Goal: Communication & Community: Answer question/provide support

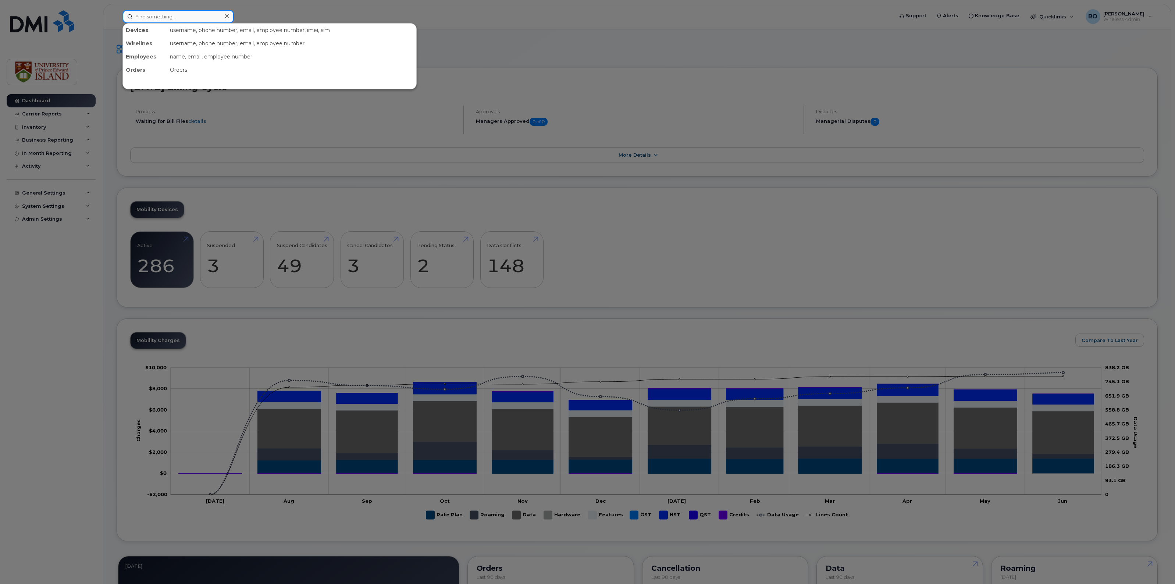
click at [149, 19] on input at bounding box center [177, 16] width 111 height 13
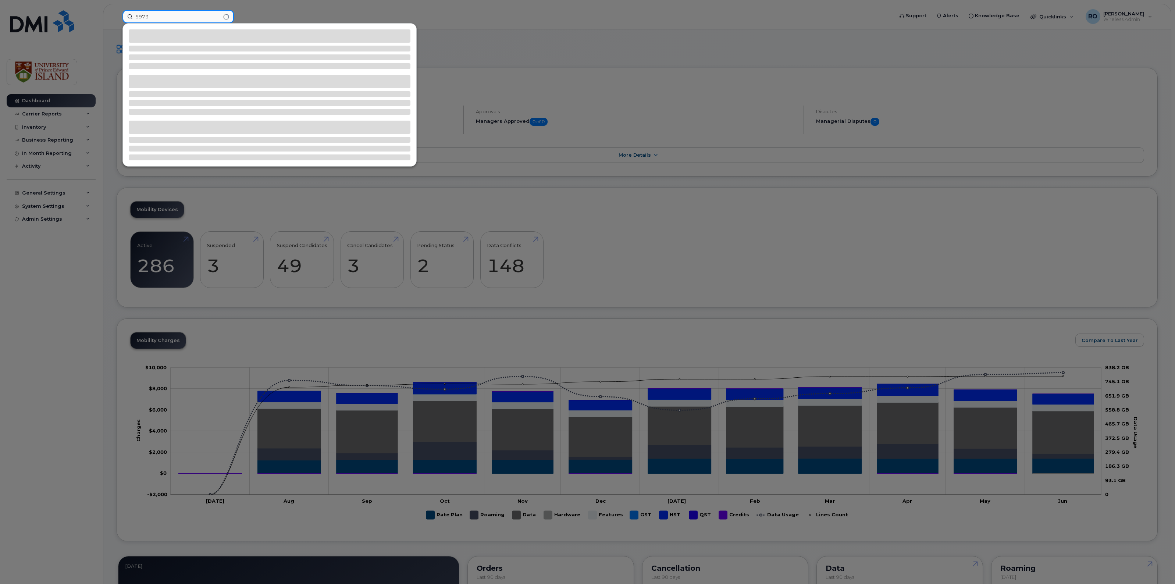
type input "5973"
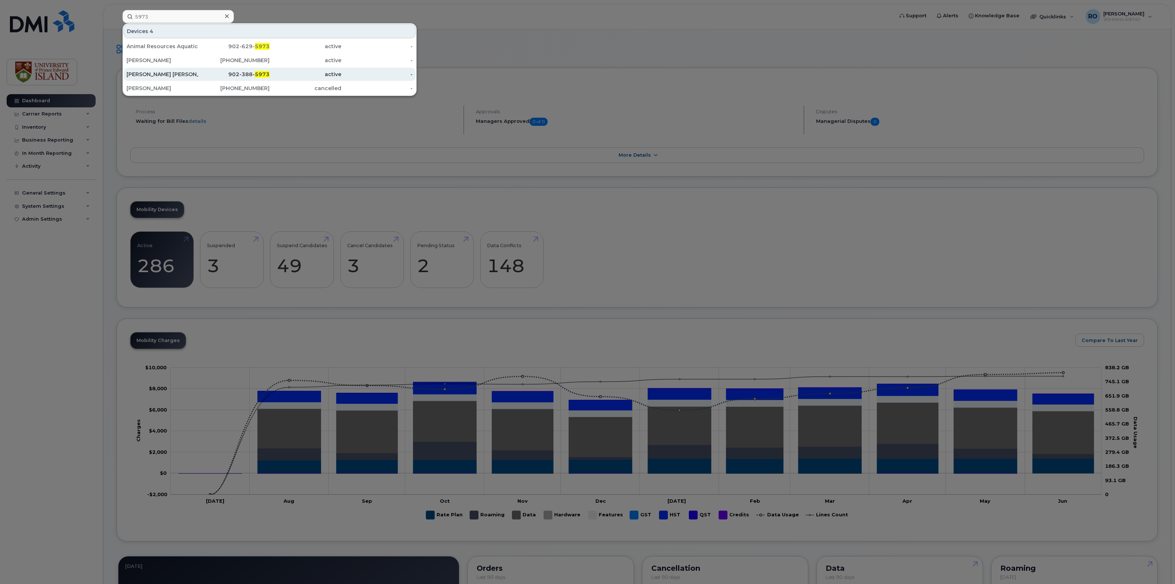
click at [145, 74] on div "[PERSON_NAME] [PERSON_NAME]" at bounding box center [163, 74] width 72 height 7
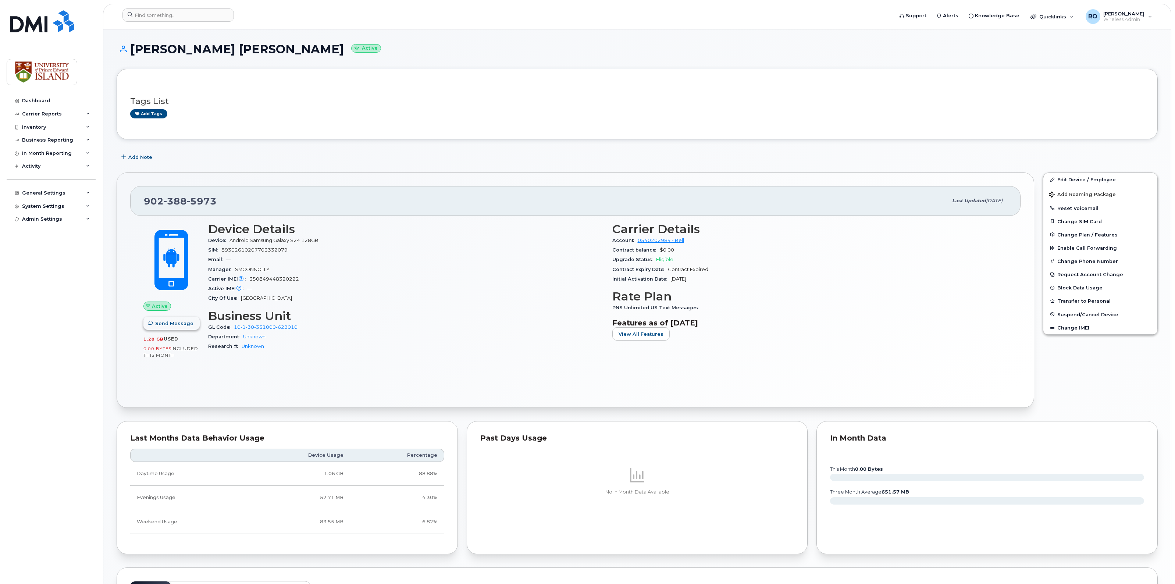
click at [175, 327] on span "Send Message" at bounding box center [174, 323] width 38 height 7
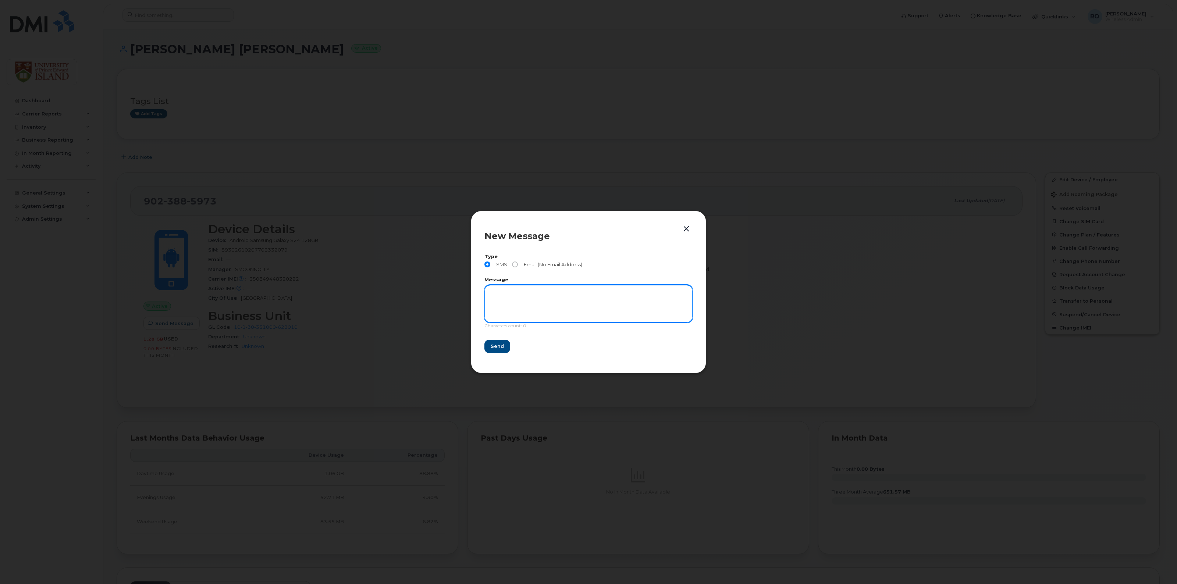
click at [505, 294] on textarea at bounding box center [588, 304] width 208 height 38
type textarea "TEST"
click at [499, 348] on span "Send" at bounding box center [496, 346] width 13 height 7
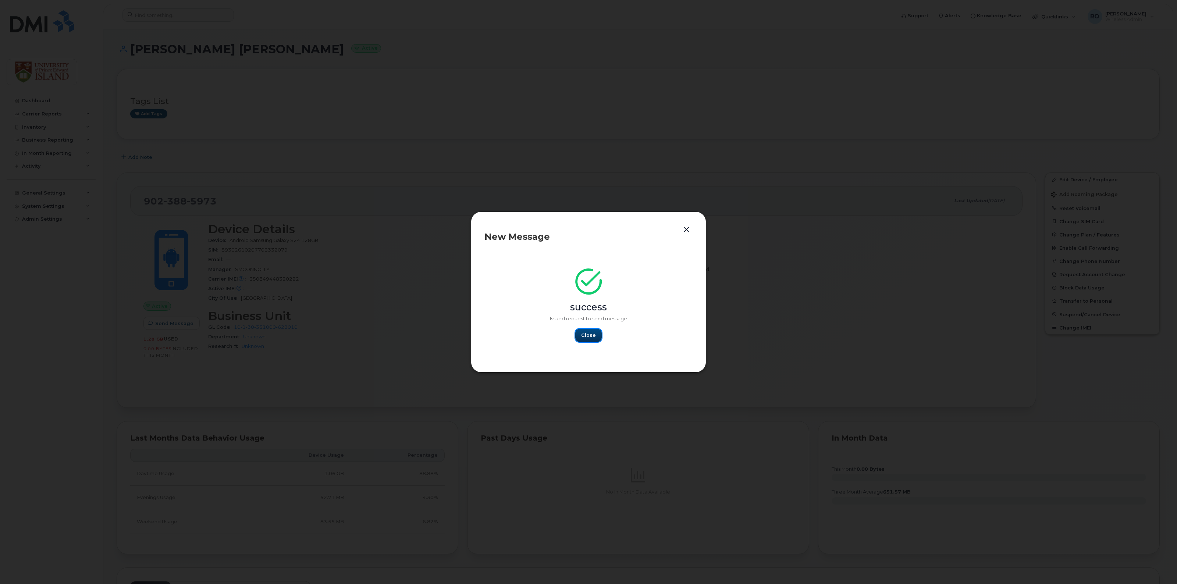
click at [589, 337] on span "Close" at bounding box center [588, 335] width 15 height 7
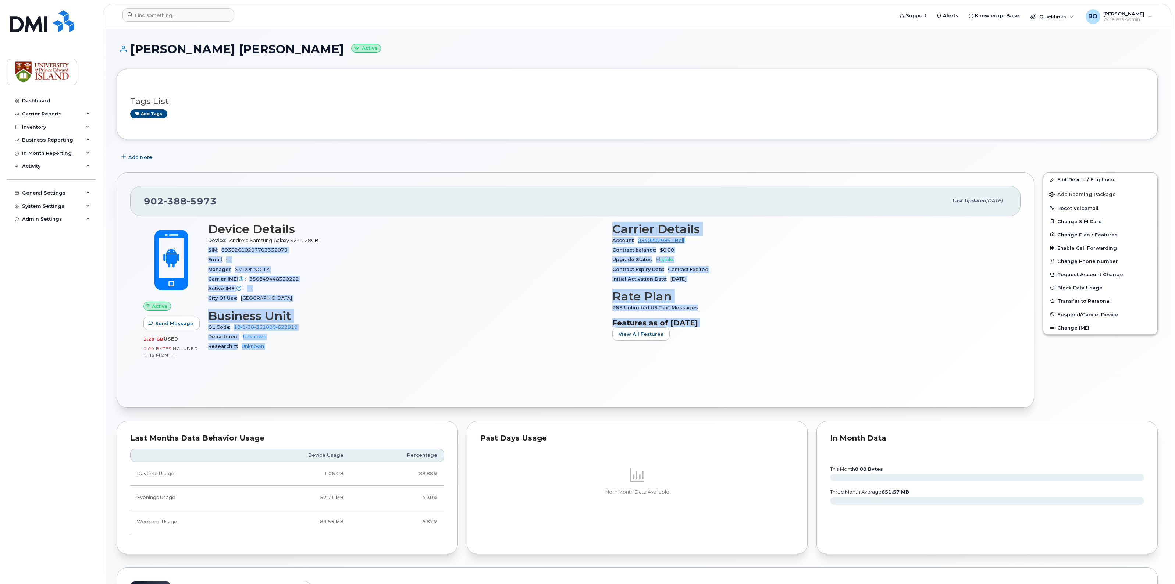
drag, startPoint x: 321, startPoint y: 240, endPoint x: 784, endPoint y: 343, distance: 474.8
click at [784, 343] on div "Device Details Device Android Samsung Galaxy S24 128GB SIM [TECHNICAL_ID] Email…" at bounding box center [608, 290] width 808 height 144
click at [784, 343] on div "Carrier Details Account 0540202984 - Bell Contract balance $0.00 Upgrade Status…" at bounding box center [810, 290] width 404 height 144
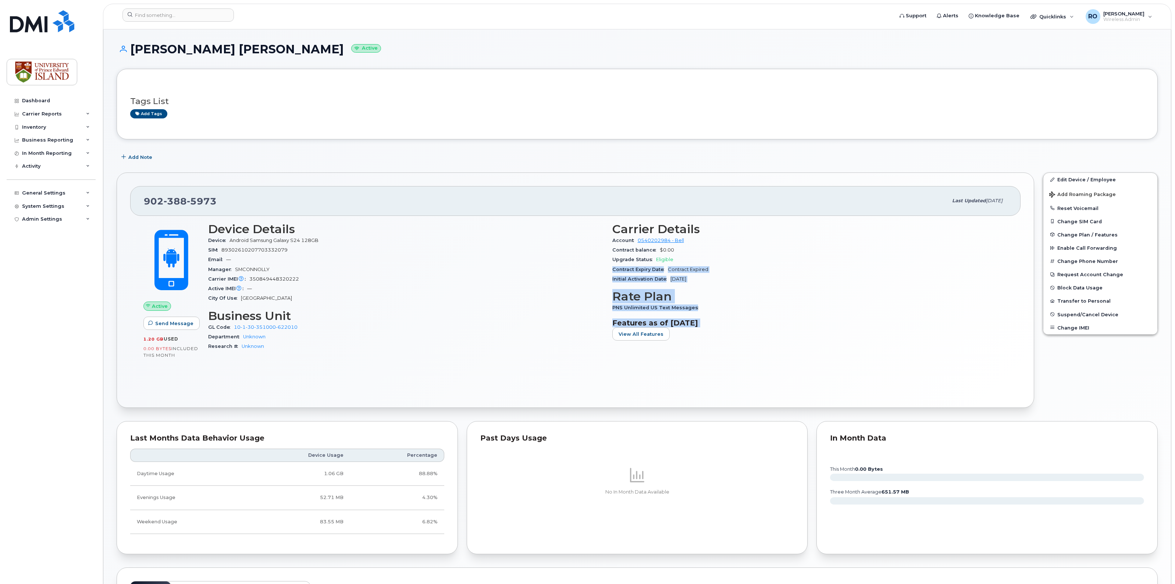
drag, startPoint x: 611, startPoint y: 272, endPoint x: 722, endPoint y: 368, distance: 146.0
click at [722, 368] on div "Active Send Message 1.20 GB  used 0.00 Bytes  included this month Device Detail…" at bounding box center [575, 305] width 891 height 179
